Goal: Complete application form: Complete application form

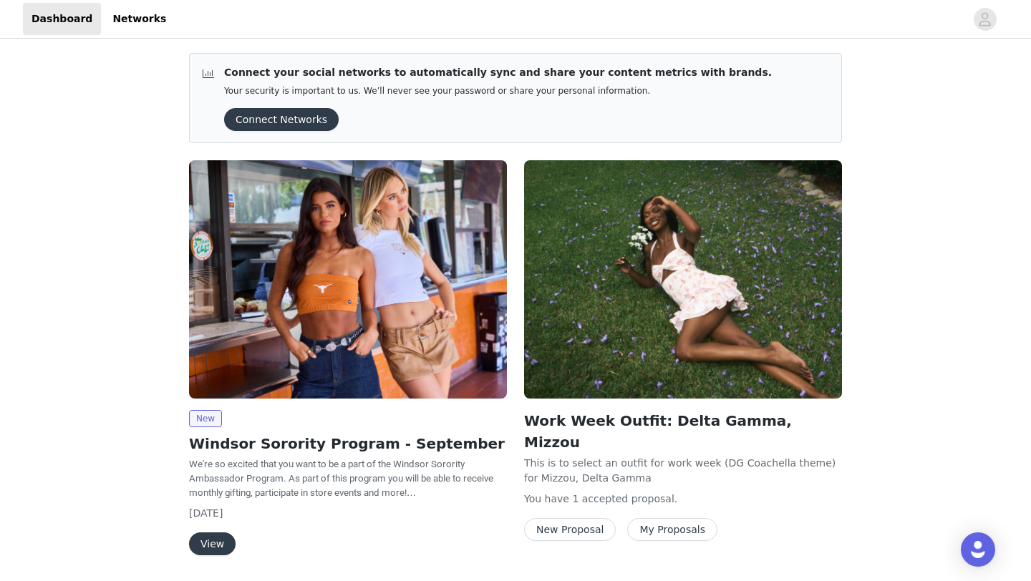
scroll to position [47, 0]
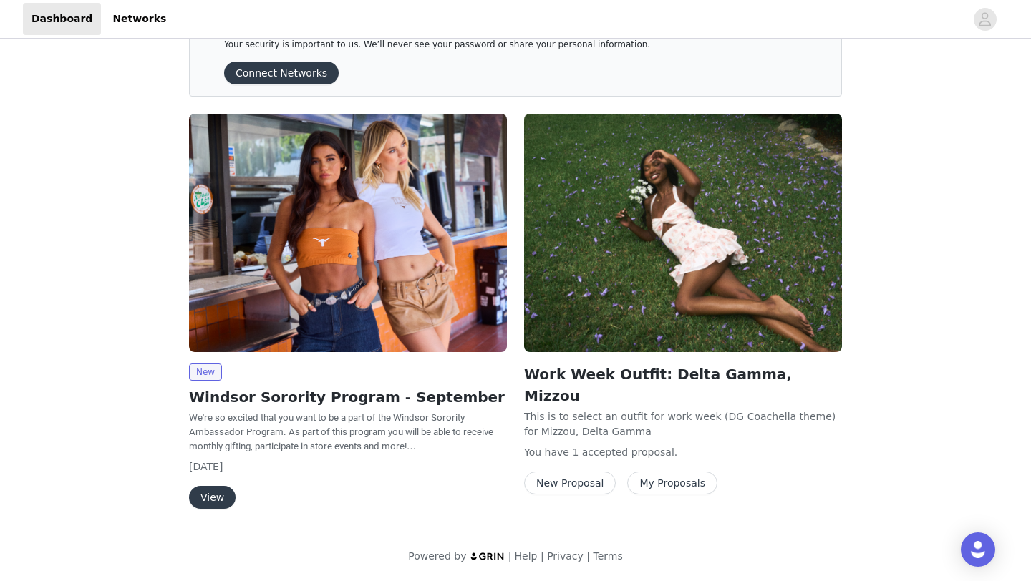
click at [220, 504] on button "View" at bounding box center [212, 497] width 47 height 23
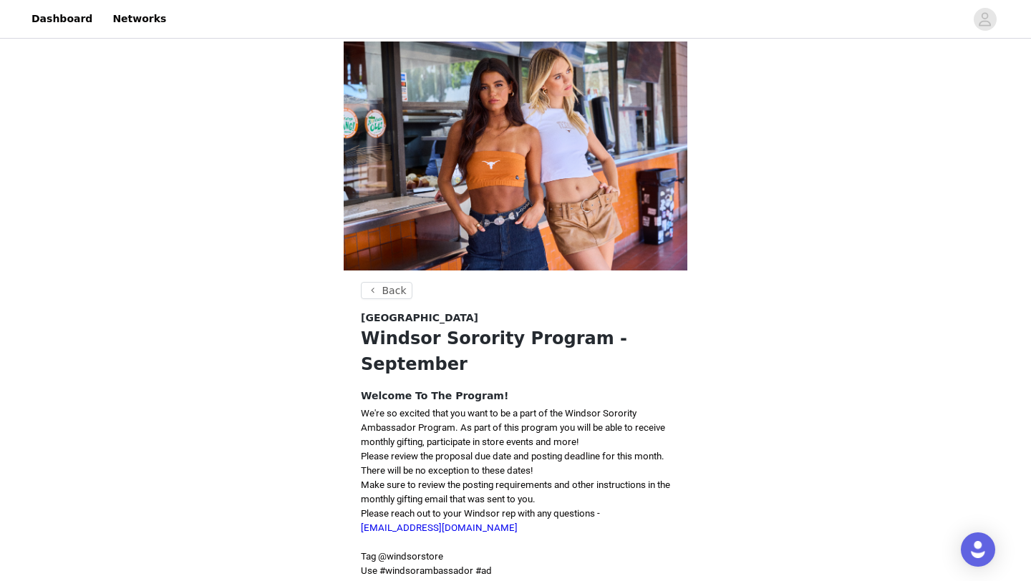
scroll to position [364, 0]
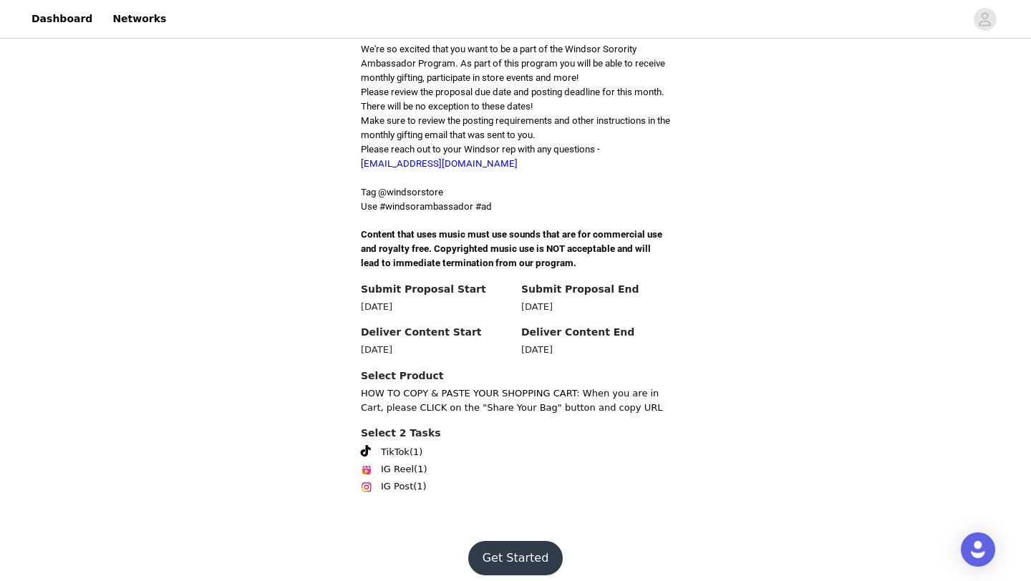
click at [519, 548] on button "Get Started" at bounding box center [515, 558] width 95 height 34
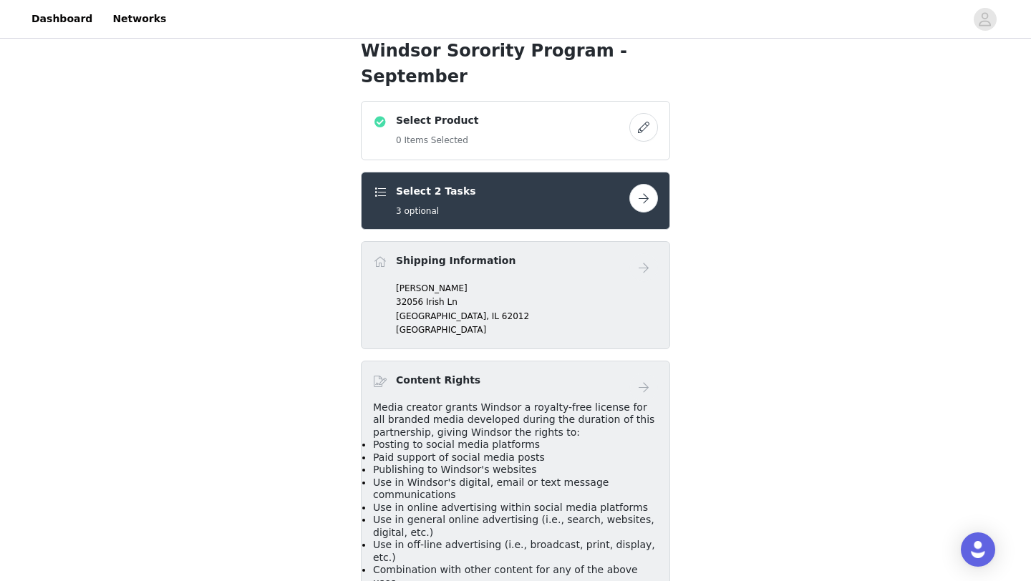
scroll to position [219, 0]
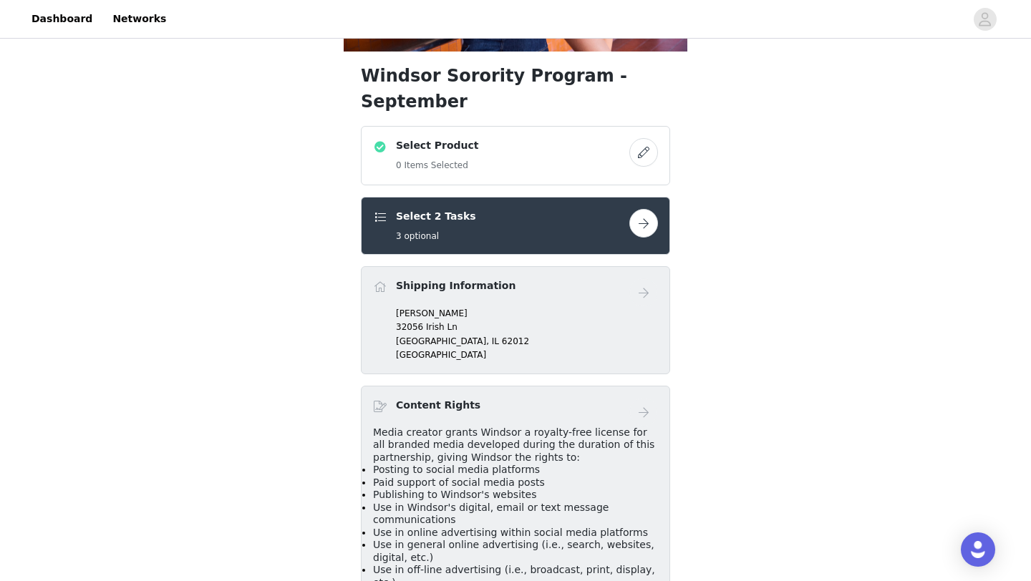
click at [636, 209] on button "button" at bounding box center [643, 223] width 29 height 29
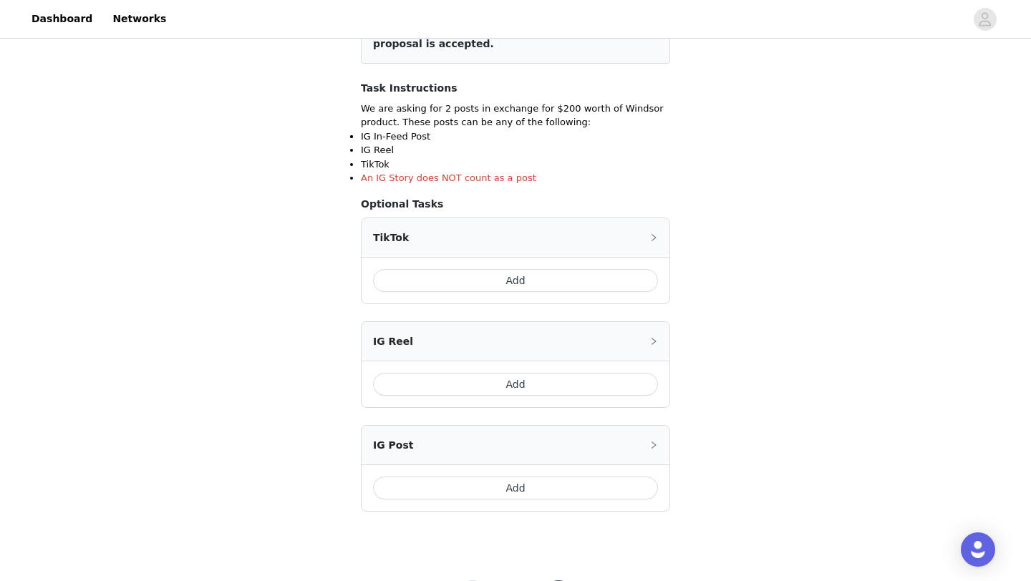
scroll to position [283, 0]
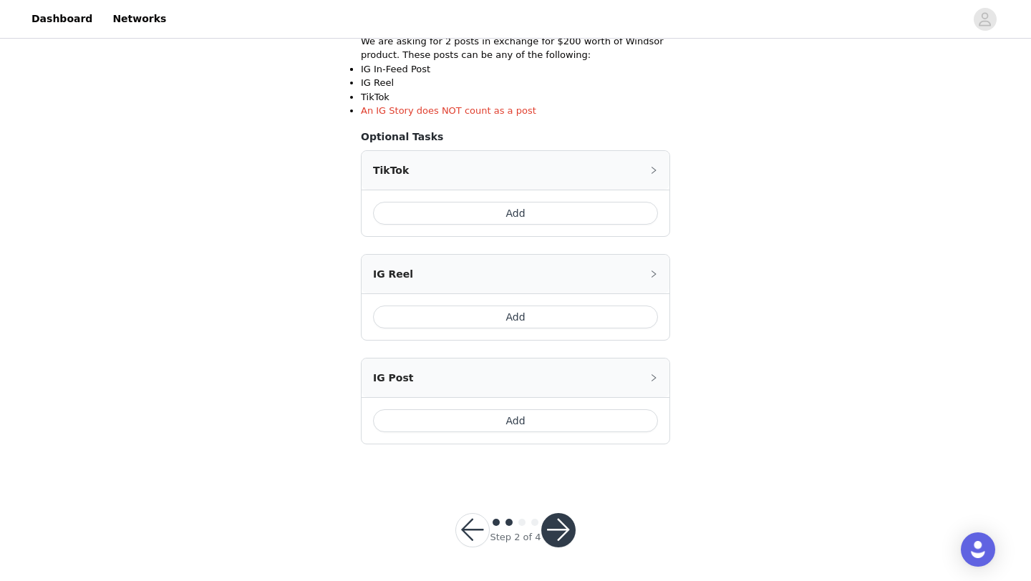
click at [435, 419] on button "Add" at bounding box center [515, 420] width 285 height 23
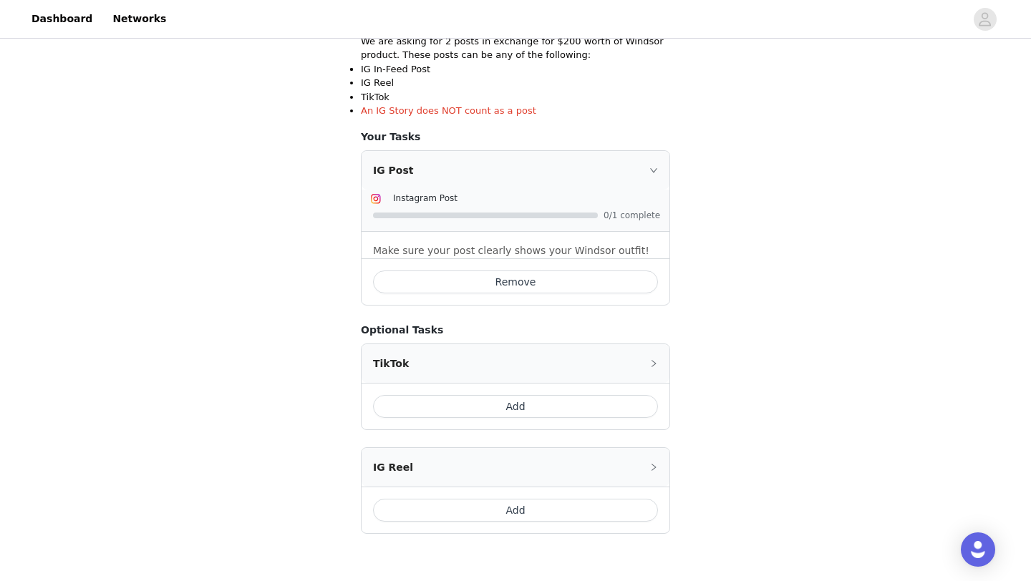
click at [452, 404] on button "Add" at bounding box center [515, 406] width 285 height 23
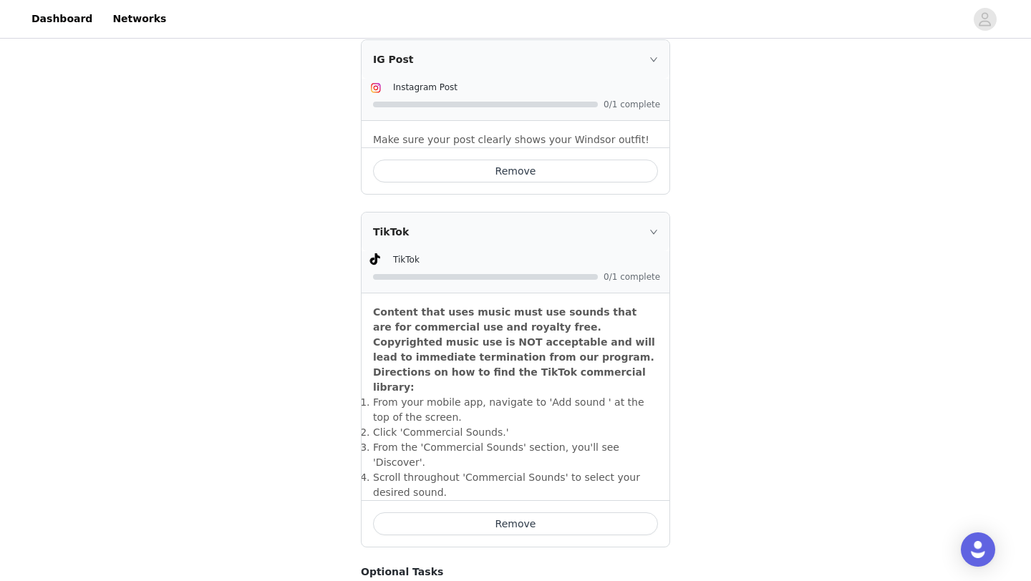
scroll to position [592, 0]
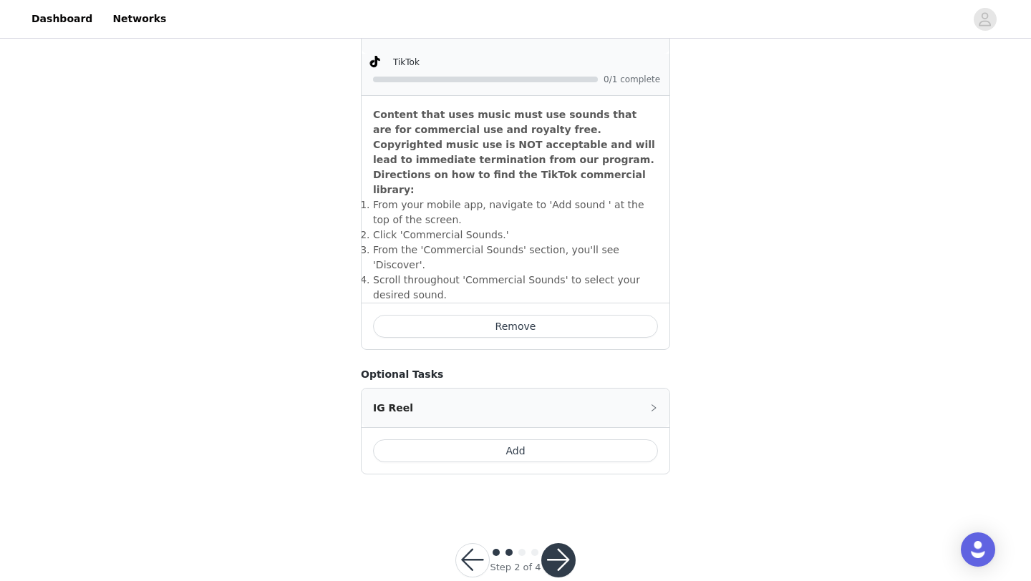
click at [475, 543] on button "button" at bounding box center [472, 560] width 34 height 34
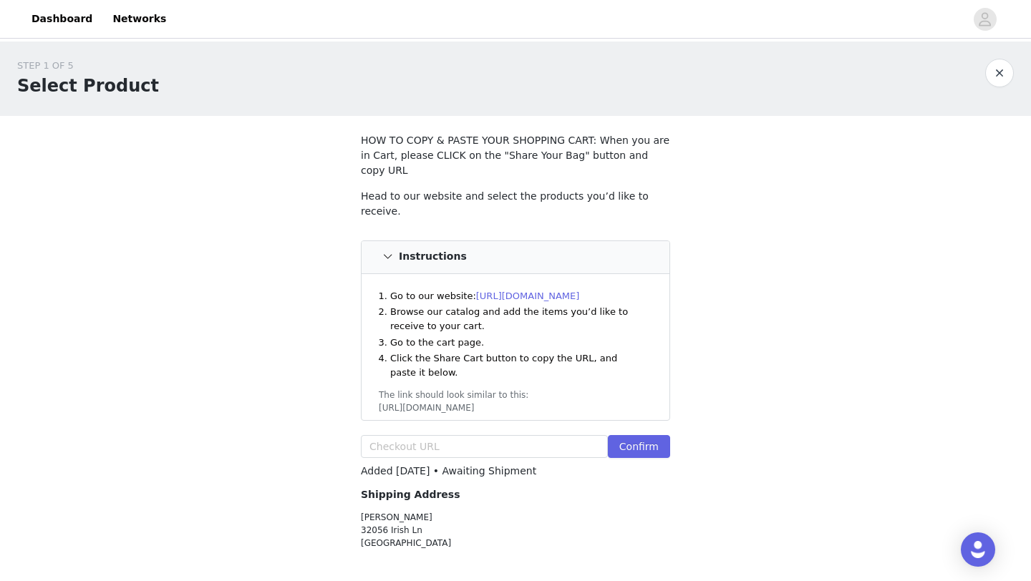
scroll to position [83, 0]
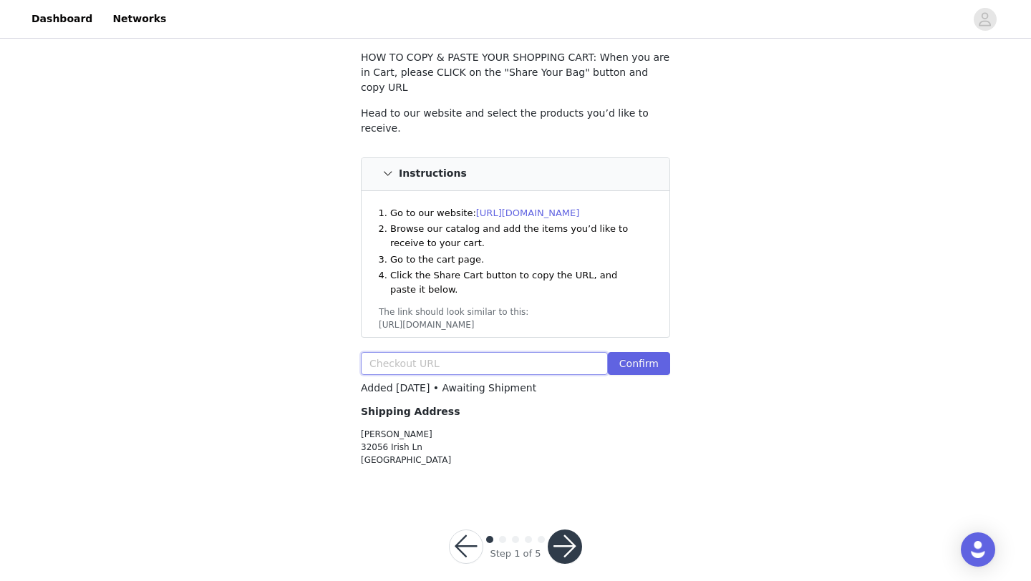
click at [439, 352] on input "text" at bounding box center [484, 363] width 247 height 23
paste input "https://www.windsorstore.com/cart/43157332623411:1,43321660866611:1,43265935573…"
type input "https://www.windsorstore.com/cart/43157332623411:1,43321660866611:1,43265935573…"
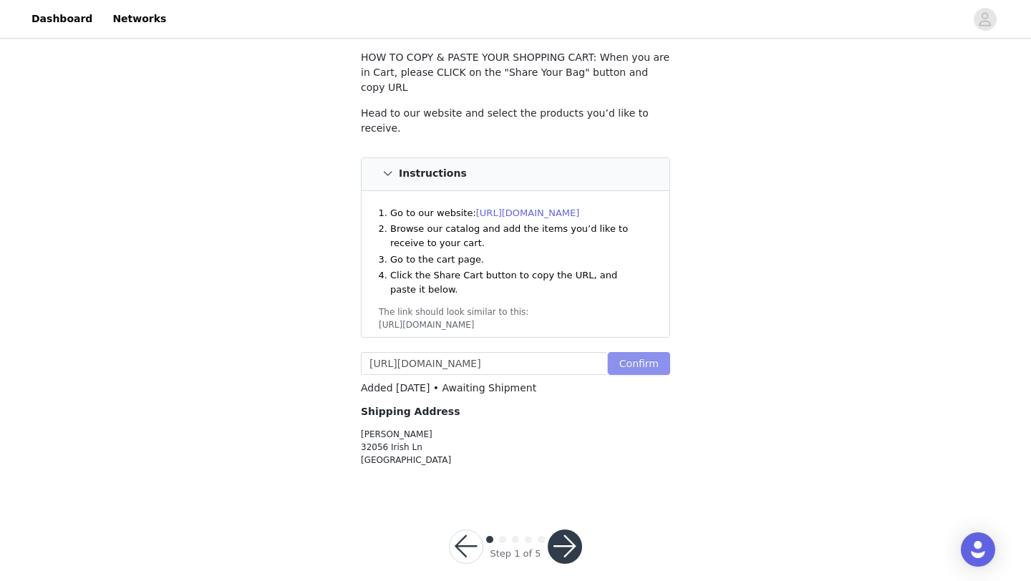
click at [658, 352] on button "Confirm" at bounding box center [639, 363] width 62 height 23
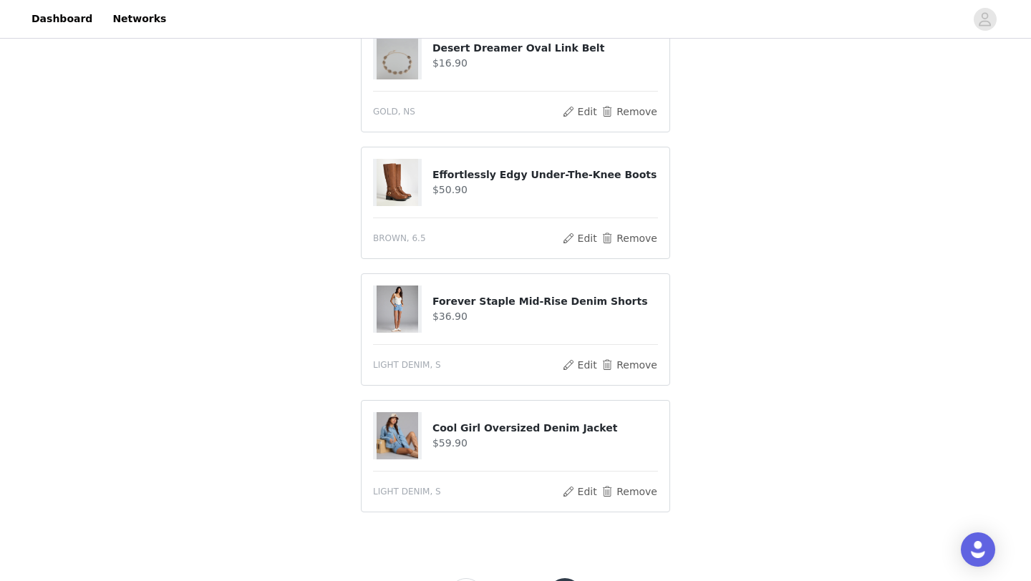
scroll to position [714, 0]
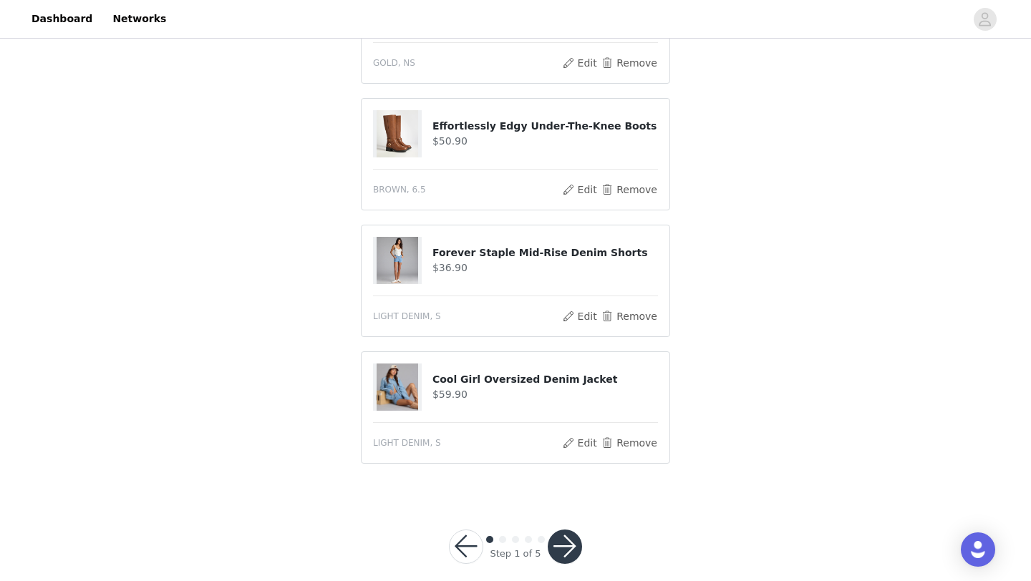
click at [570, 530] on button "button" at bounding box center [565, 547] width 34 height 34
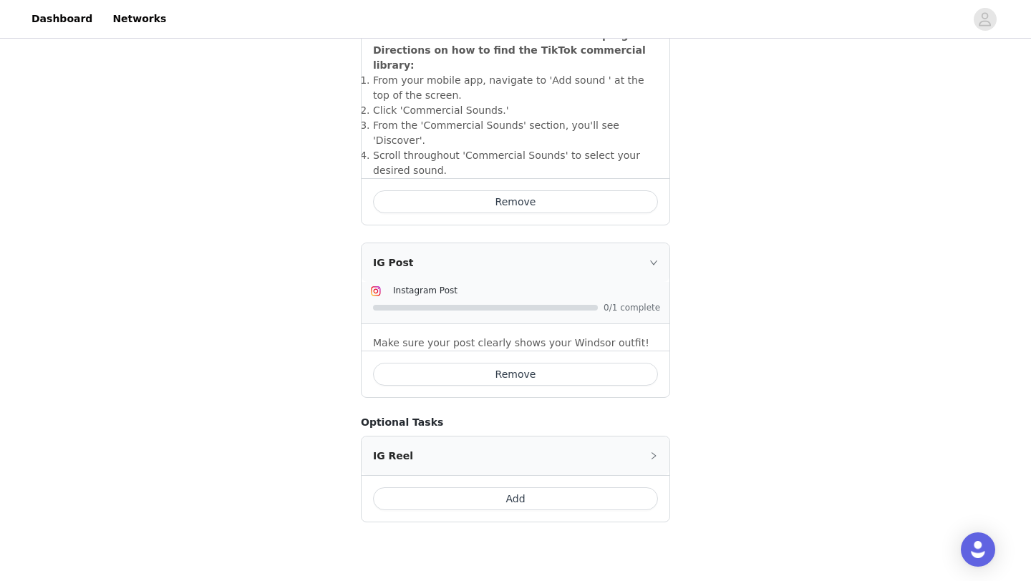
scroll to position [592, 0]
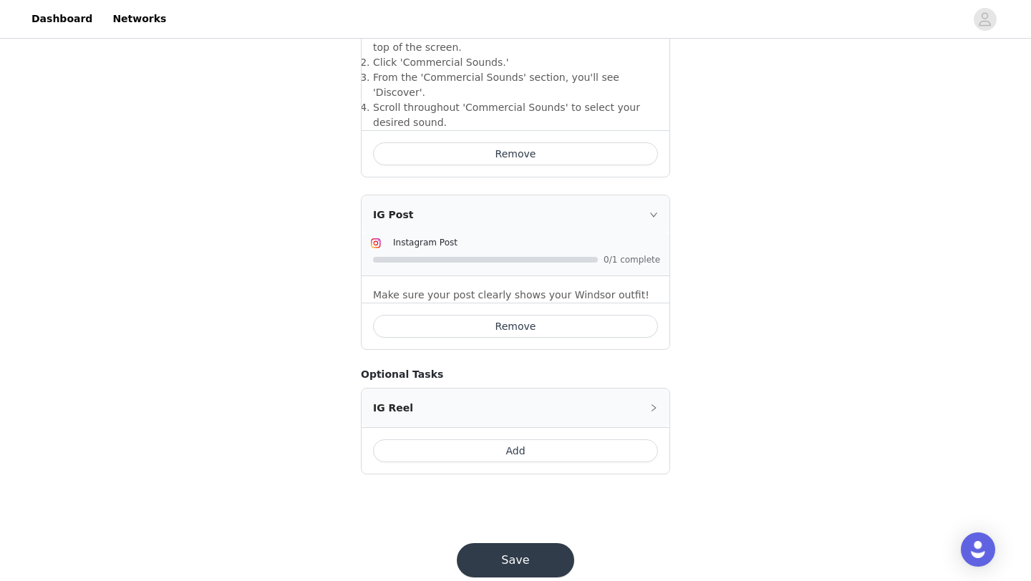
click at [505, 543] on button "Save" at bounding box center [515, 560] width 117 height 34
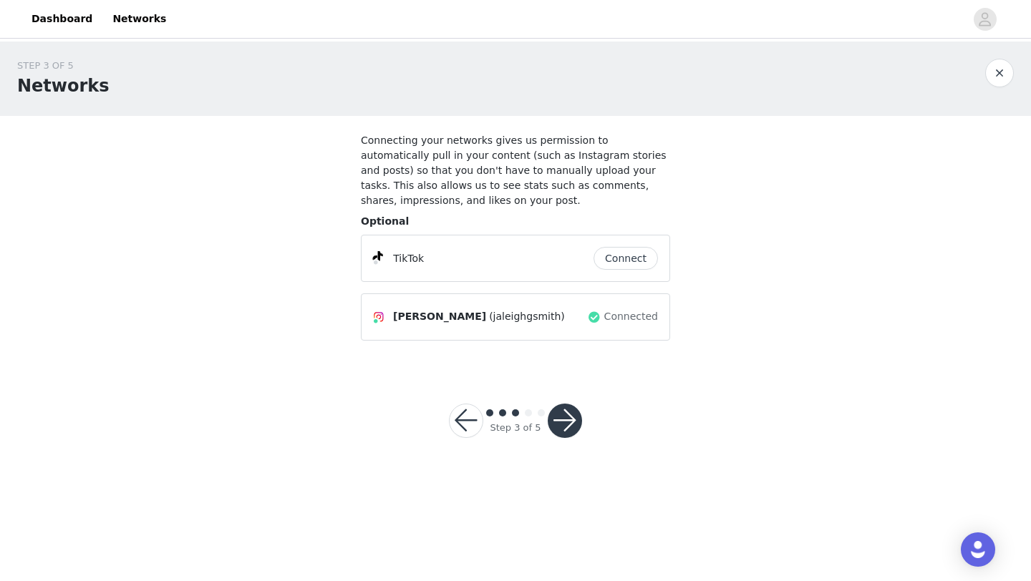
click at [621, 261] on button "Connect" at bounding box center [625, 258] width 64 height 23
click at [565, 412] on button "button" at bounding box center [565, 421] width 34 height 34
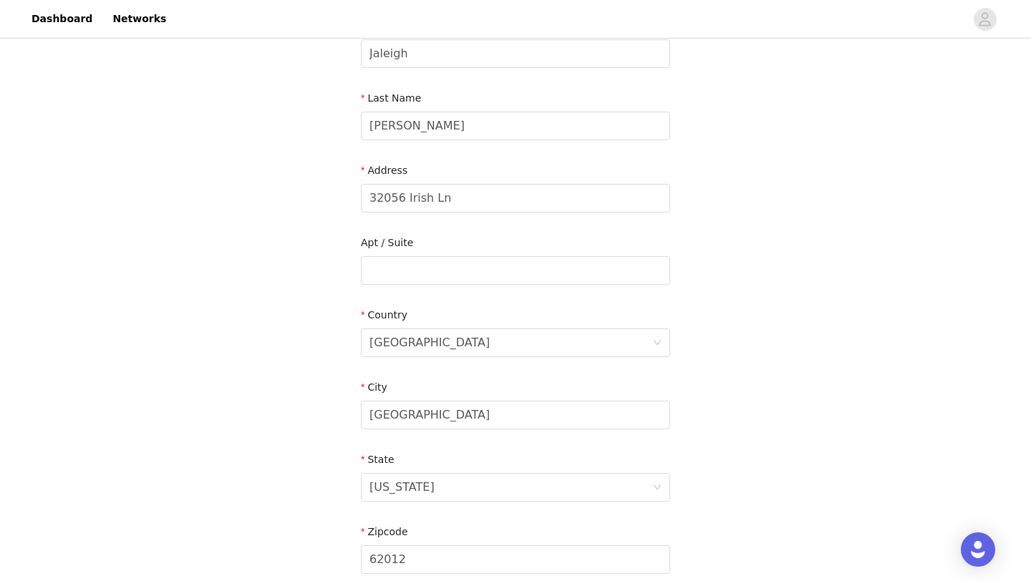
scroll to position [213, 0]
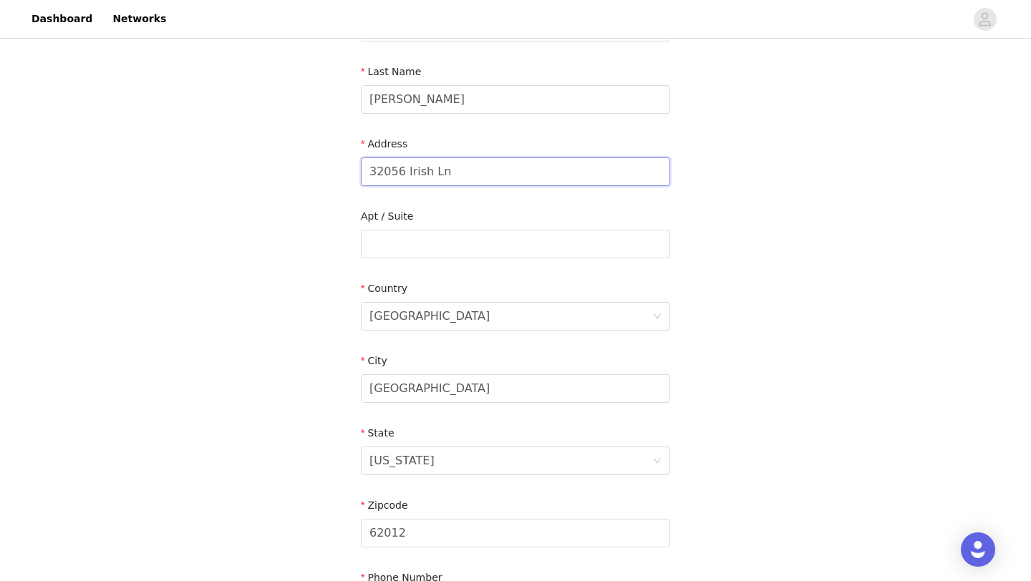
drag, startPoint x: 455, startPoint y: 172, endPoint x: 311, endPoint y: 160, distance: 143.6
click at [311, 161] on div "STEP 4 OF 5 Shipping Information Email smithjaleigh2@gmail.com First Name Jalei…" at bounding box center [515, 244] width 1031 height 832
click at [395, 170] on input "900 Providence Rd" at bounding box center [515, 171] width 309 height 29
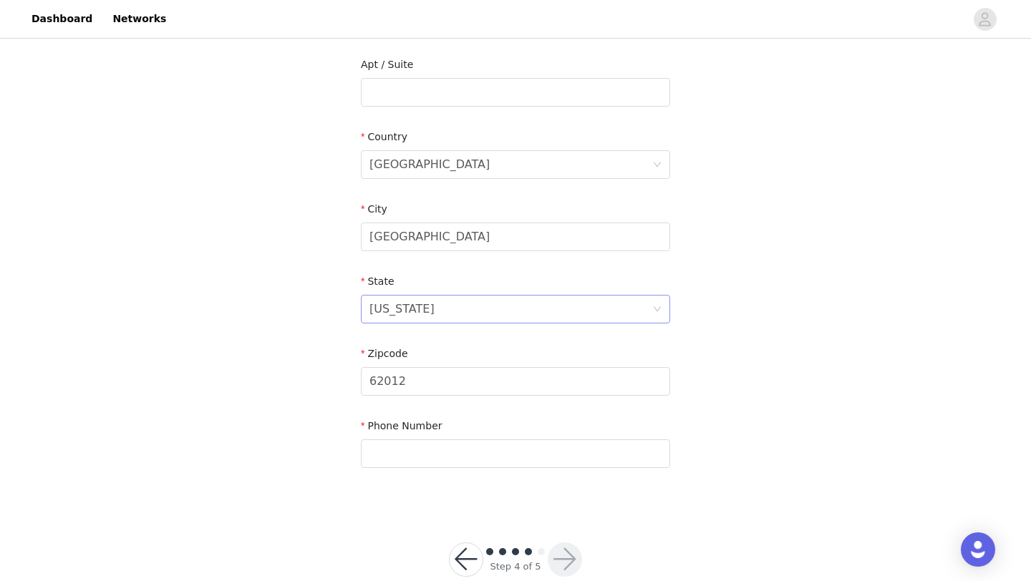
scroll to position [382, 0]
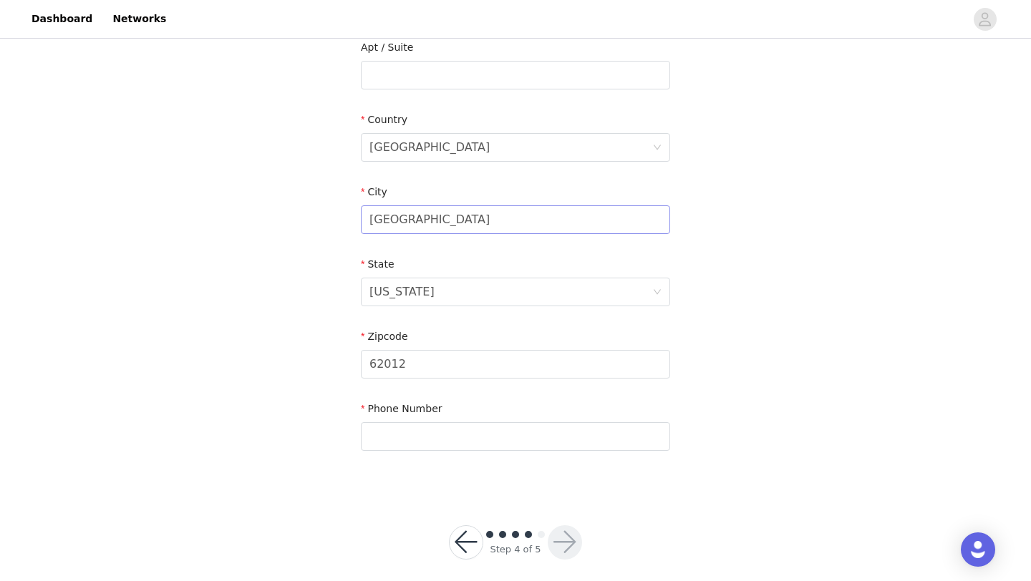
type input "900 S Providence Rd"
drag, startPoint x: 432, startPoint y: 209, endPoint x: 279, endPoint y: 221, distance: 153.7
click at [279, 221] on div "STEP 4 OF 5 Shipping Information Email smithjaleigh2@gmail.com First Name Jalei…" at bounding box center [515, 75] width 1031 height 832
drag, startPoint x: 416, startPoint y: 228, endPoint x: 328, endPoint y: 221, distance: 88.3
click at [328, 221] on div "STEP 4 OF 5 Shipping Information Email smithjaleigh2@gmail.com First Name Jalei…" at bounding box center [515, 75] width 1031 height 832
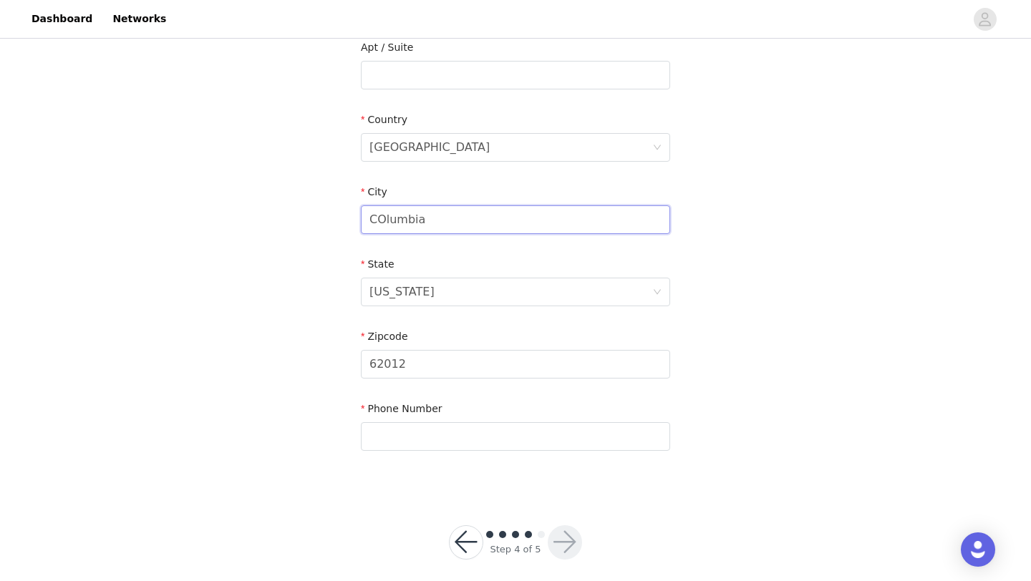
click at [384, 222] on input "COlumbia" at bounding box center [515, 219] width 309 height 29
type input "Columbia"
click at [414, 297] on div "Illinois" at bounding box center [510, 291] width 283 height 27
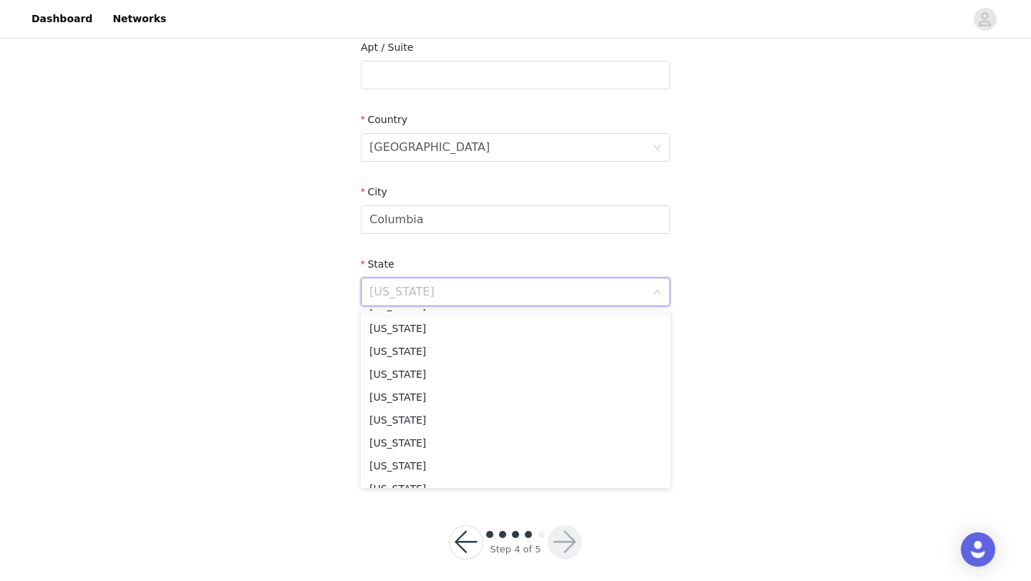
scroll to position [640, 0]
click at [411, 421] on li "Missouri" at bounding box center [515, 416] width 309 height 23
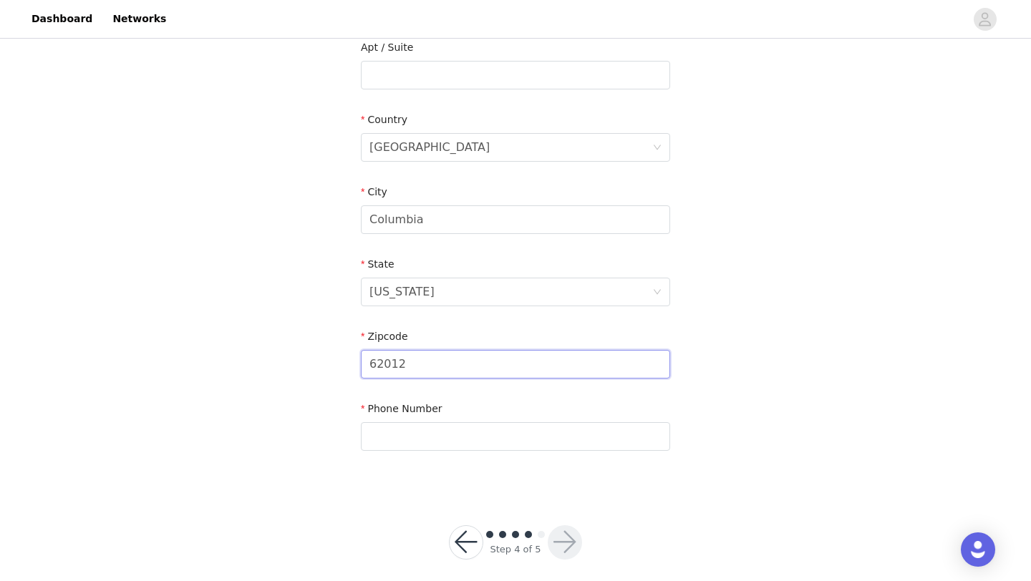
click at [443, 375] on input "62012" at bounding box center [515, 364] width 309 height 29
type input "65203"
click at [449, 435] on input "text" at bounding box center [515, 436] width 309 height 29
type input "6187990655"
click at [567, 549] on button "button" at bounding box center [565, 542] width 34 height 34
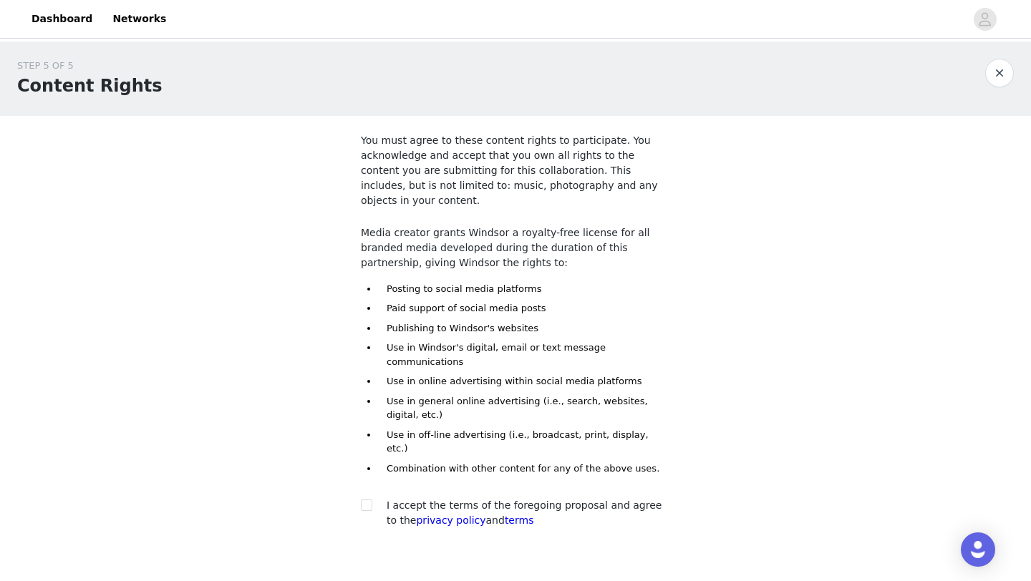
scroll to position [47, 0]
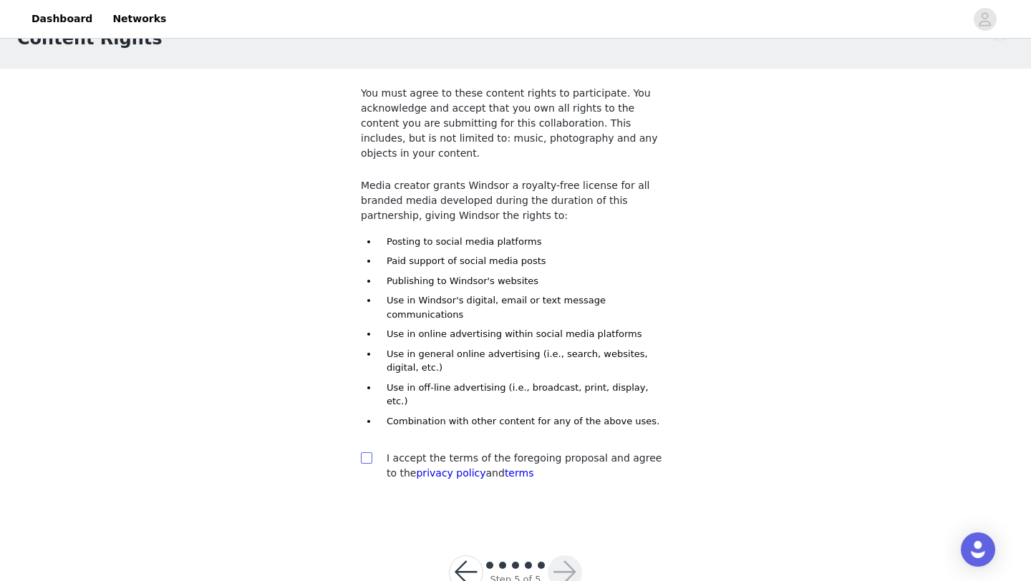
click at [371, 452] on span at bounding box center [366, 457] width 11 height 11
click at [371, 452] on input "checkbox" at bounding box center [366, 457] width 10 height 10
checkbox input "true"
click at [555, 555] on button "button" at bounding box center [565, 572] width 34 height 34
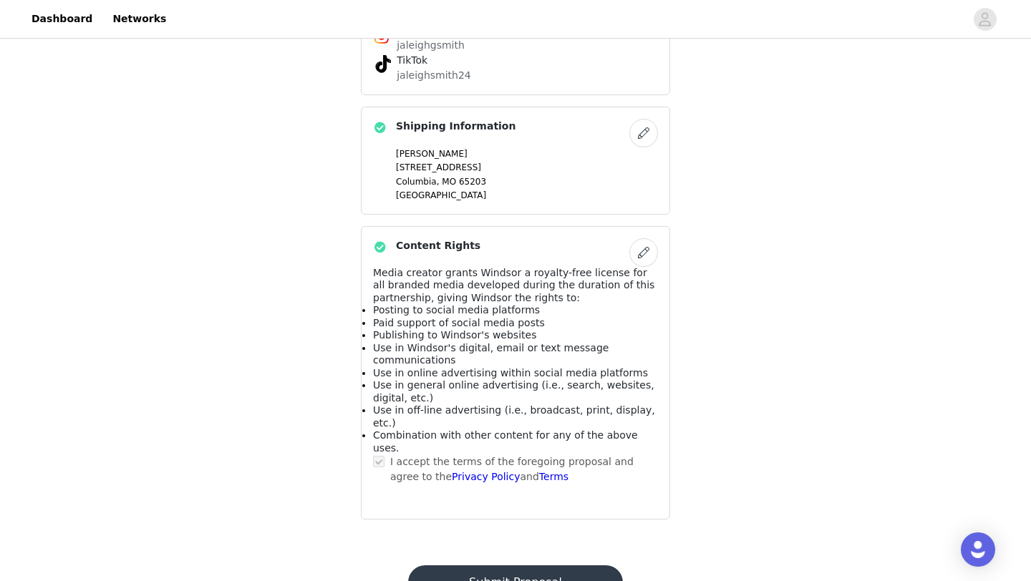
scroll to position [852, 0]
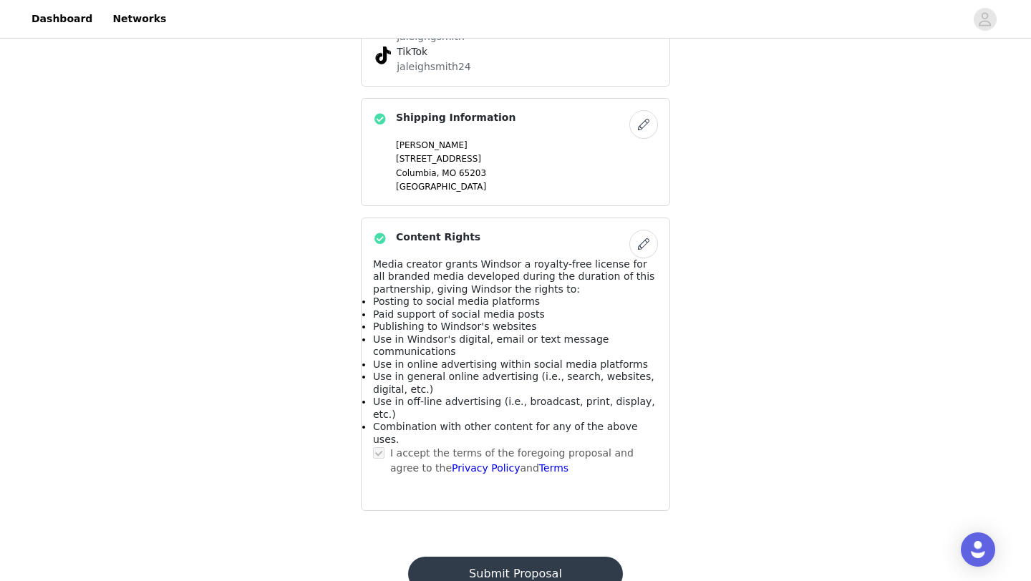
click at [508, 557] on button "Submit Proposal" at bounding box center [515, 574] width 214 height 34
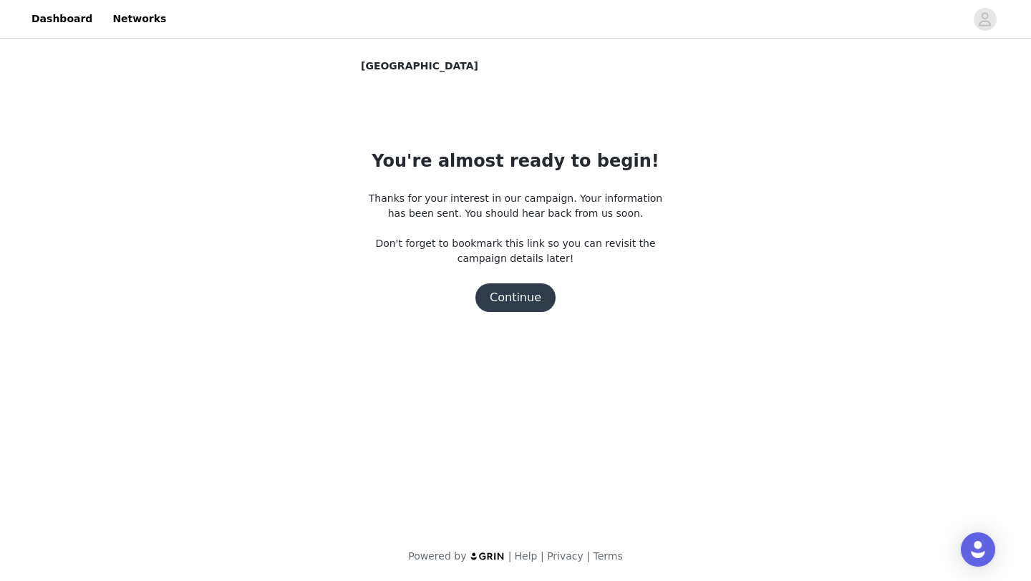
click at [513, 298] on button "Continue" at bounding box center [515, 297] width 80 height 29
